Goal: Use online tool/utility: Utilize a website feature to perform a specific function

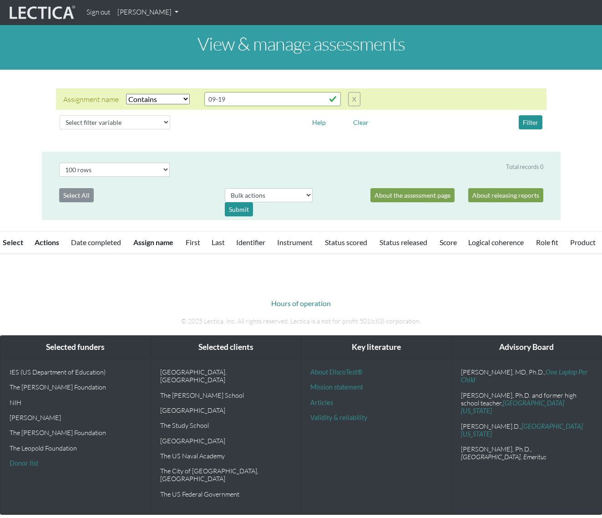
select select "icontains"
select select "100"
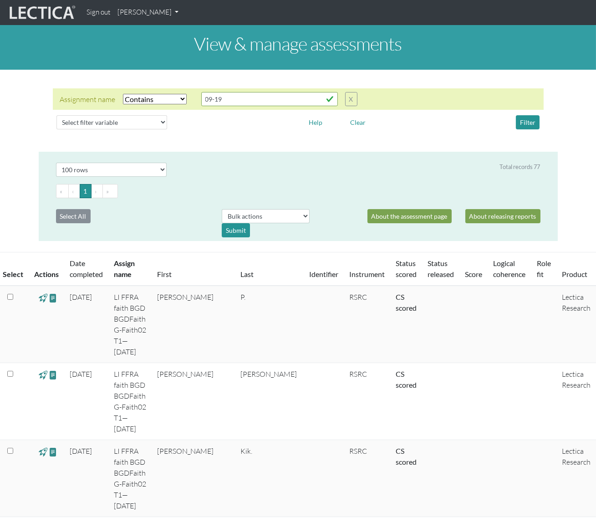
click at [160, 10] on link "[PERSON_NAME]" at bounding box center [148, 13] width 68 height 18
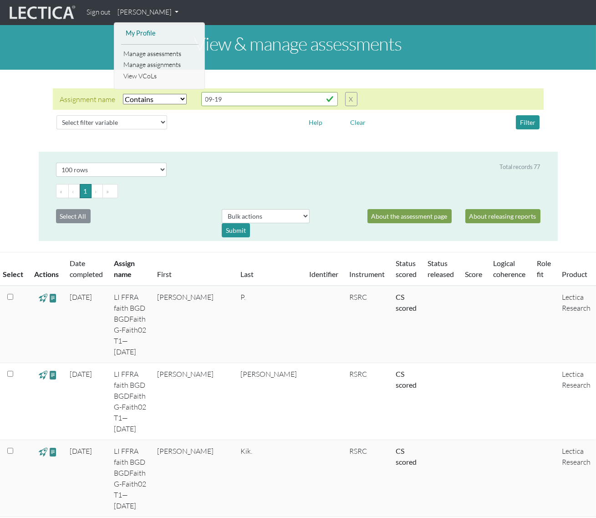
click at [145, 29] on link "My Profile" at bounding box center [159, 33] width 73 height 11
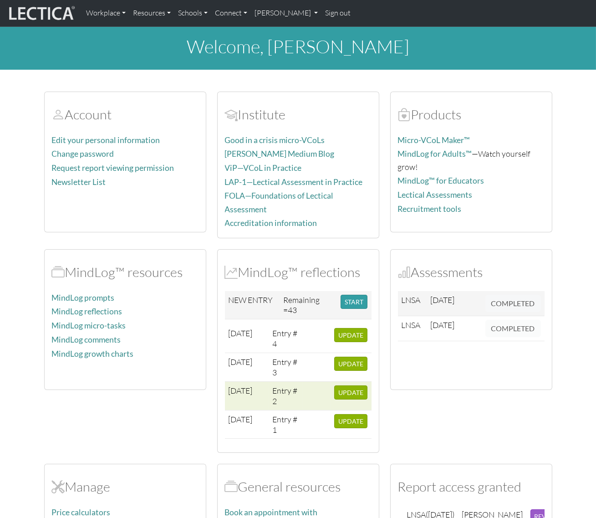
scroll to position [88, 0]
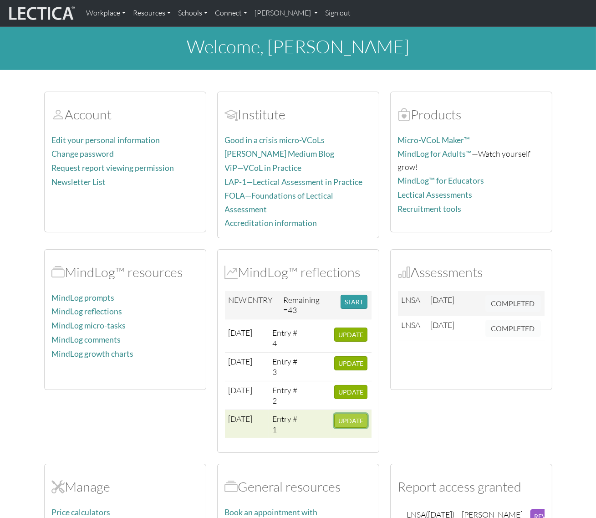
click at [342, 417] on span "UPDATE" at bounding box center [350, 421] width 25 height 8
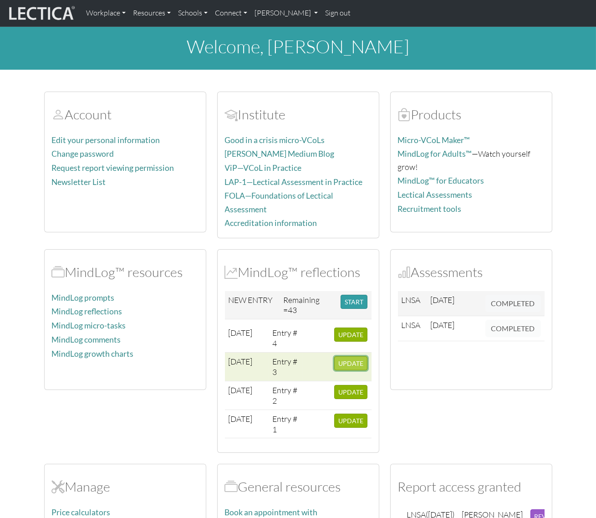
click at [348, 360] on span "UPDATE" at bounding box center [350, 363] width 25 height 8
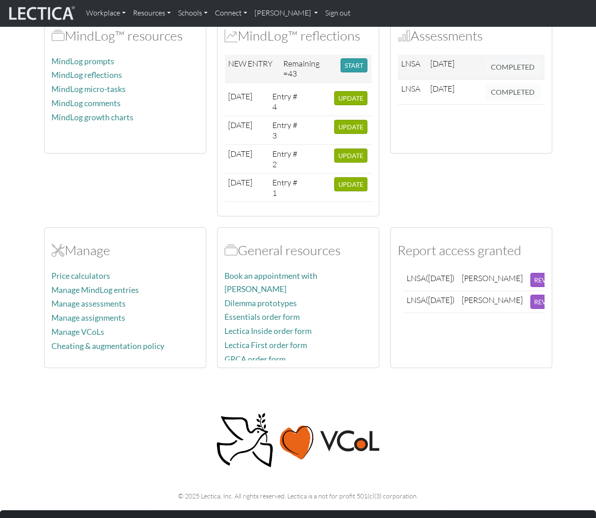
scroll to position [248, 0]
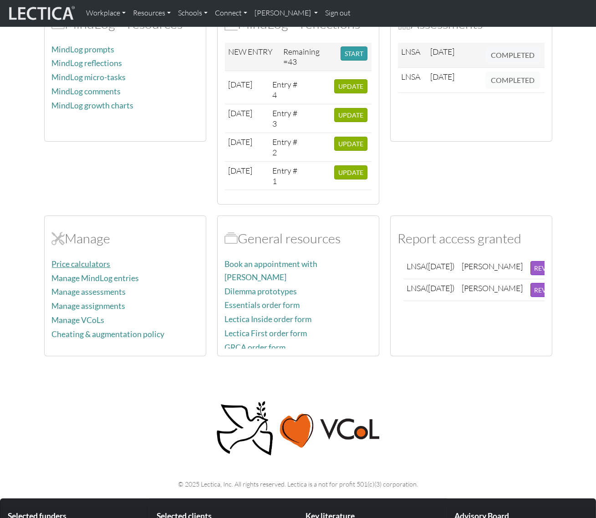
click at [73, 260] on link "Price calculators" at bounding box center [81, 264] width 59 height 10
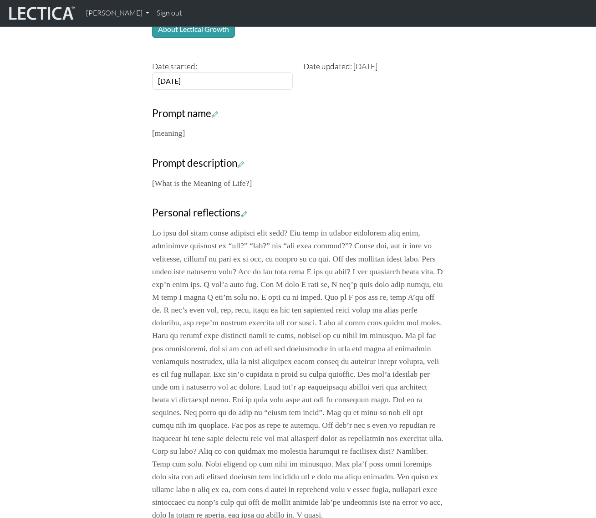
scroll to position [207, 0]
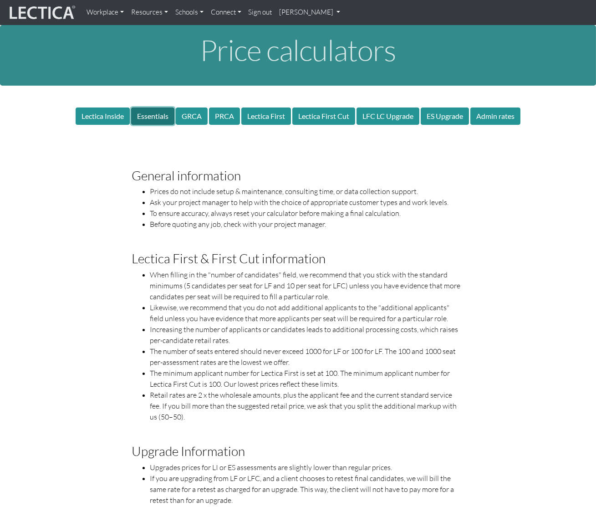
click at [157, 113] on button "Essentials" at bounding box center [152, 115] width 43 height 17
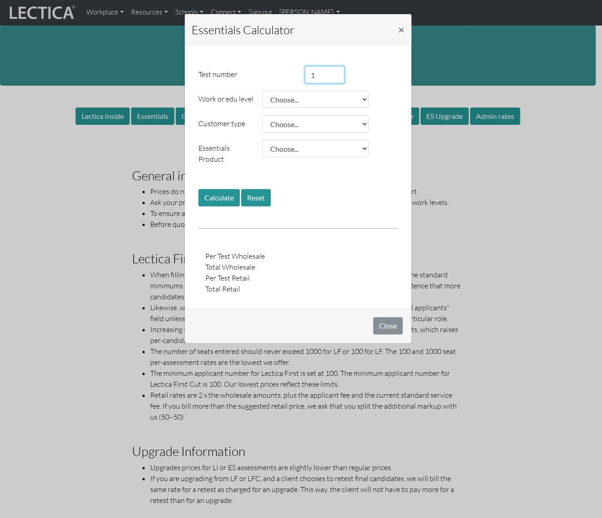
drag, startPoint x: 322, startPoint y: 73, endPoint x: 311, endPoint y: 72, distance: 11.4
click at [311, 72] on input "1" at bounding box center [325, 74] width 40 height 17
type input "30"
click at [386, 96] on div "Work or edu level Choose... College student E0 E1 E2 E3 E4 L1 E5 L2 E6 L3 E7 L4…" at bounding box center [298, 99] width 213 height 17
click at [361, 102] on select "Choose... College student E0 E1 E2 E3 E4 L1 E5 L2 E6 L3 E7 L4 L5 L6 L7" at bounding box center [315, 99] width 107 height 17
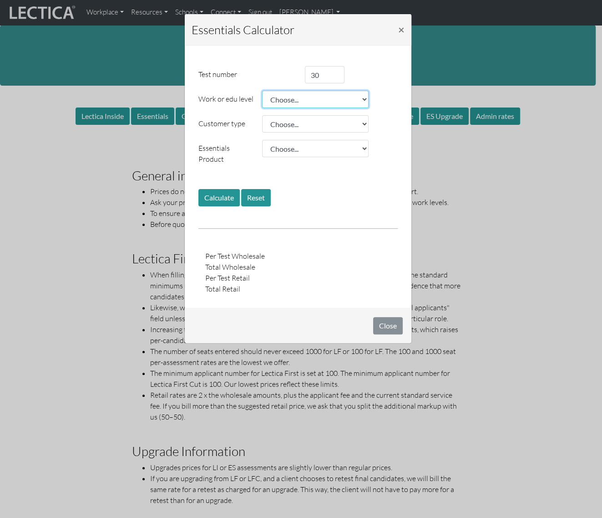
select select "0.86"
click at [262, 91] on select "Choose... College student E0 E1 E2 E3 E4 L1 E5 L2 E6 L3 E7 L4 L5 L6 L7" at bounding box center [315, 99] width 107 height 17
click at [313, 126] on select "Choose... Public school Private school College Level 1 NP Level 2 NP Level 3 FB…" at bounding box center [315, 123] width 107 height 17
select select "0.75"
click at [262, 115] on select "Choose... Public school Private school College Level 1 NP Level 2 NP Level 3 FB…" at bounding box center [315, 123] width 107 height 17
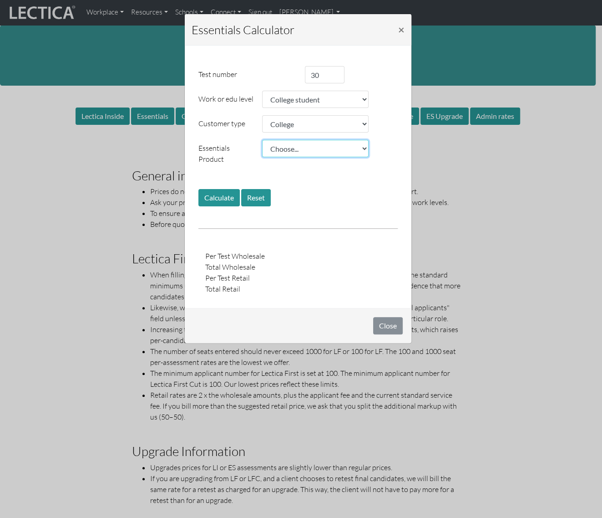
click at [319, 153] on select "Choose... ES ES+ ES++ ES+ int ES++ int ESR+ ESR++ ESR+ int ESR++ int" at bounding box center [315, 148] width 107 height 17
select select "200.00"
click at [262, 140] on select "Choose... ES ES+ ES++ ES+ int ES++ int ESR+ ESR++ ESR+ int ESR++ int" at bounding box center [315, 148] width 107 height 17
click at [218, 189] on button "Calculate" at bounding box center [219, 197] width 41 height 17
click at [401, 30] on span "×" at bounding box center [401, 29] width 6 height 13
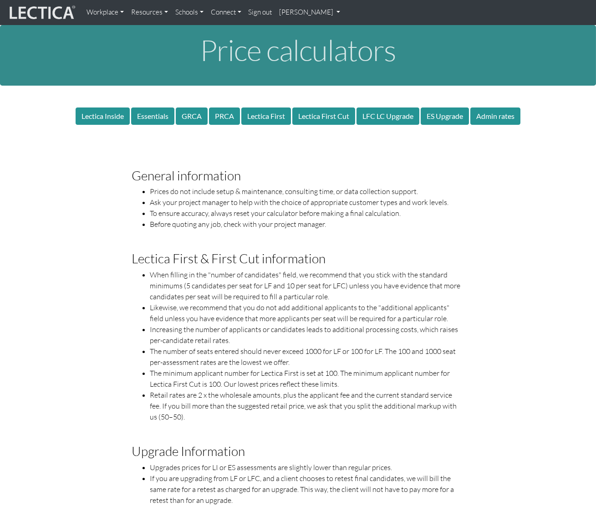
click at [437, 174] on h3 "General information" at bounding box center [298, 175] width 332 height 14
